Goal: Communication & Community: Answer question/provide support

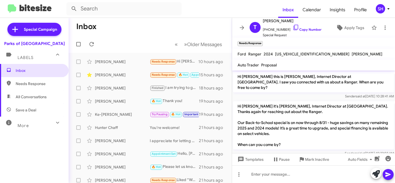
scroll to position [314, 0]
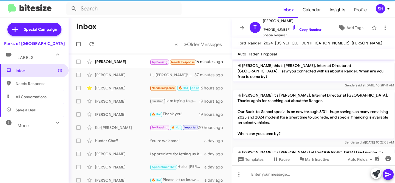
scroll to position [315, 0]
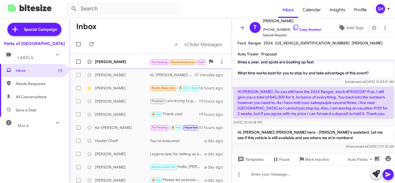
click at [129, 63] on div "[PERSON_NAME]" at bounding box center [122, 61] width 55 height 5
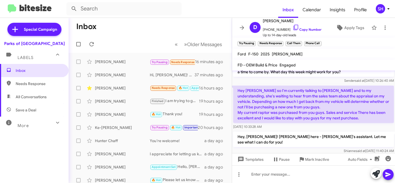
scroll to position [120, 0]
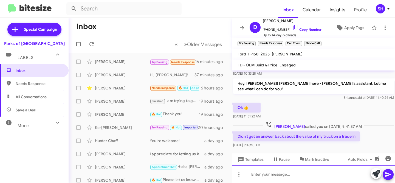
click at [291, 172] on div at bounding box center [313, 174] width 163 height 18
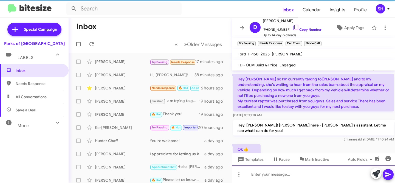
scroll to position [135, 0]
